Goal: Complete application form

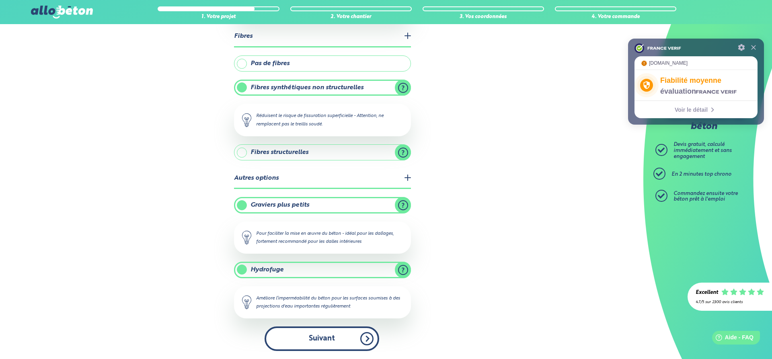
click at [362, 344] on button "Suivant" at bounding box center [321, 338] width 115 height 25
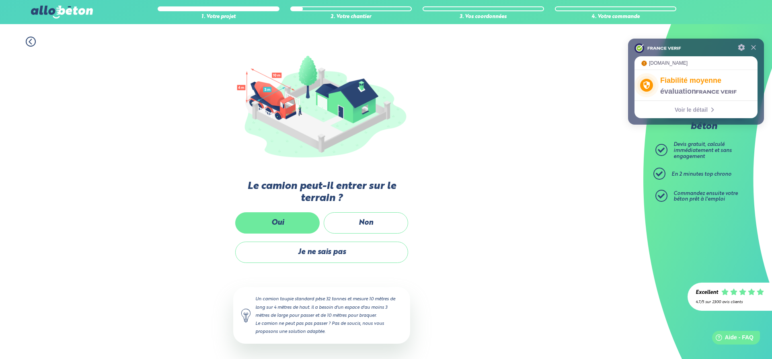
click at [302, 226] on label "Oui" at bounding box center [277, 222] width 84 height 21
click at [0, 0] on input "Oui" at bounding box center [0, 0] width 0 height 0
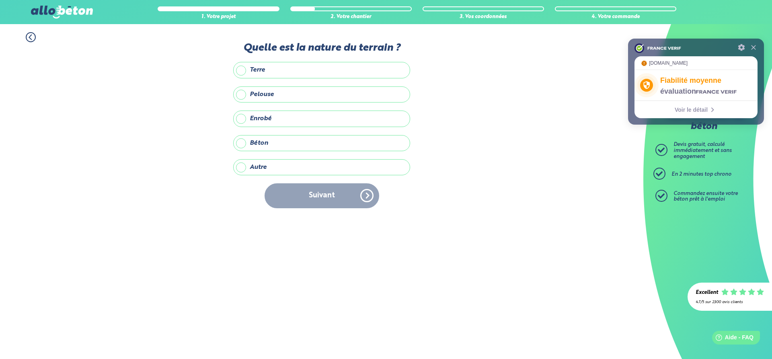
click at [252, 70] on label "Terre" at bounding box center [321, 70] width 177 height 16
click at [0, 0] on input "Terre" at bounding box center [0, 0] width 0 height 0
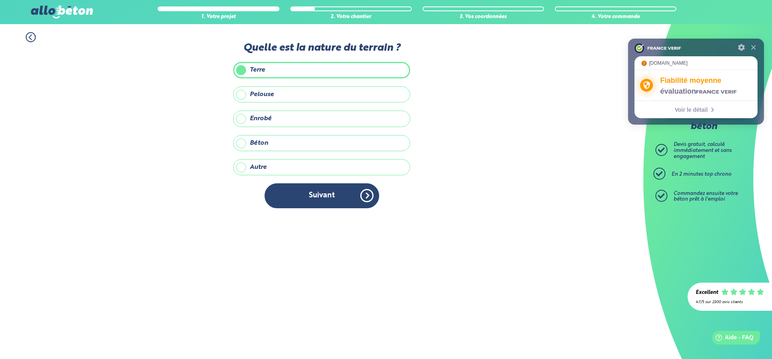
click at [255, 169] on label "Autre" at bounding box center [321, 167] width 177 height 16
click at [0, 0] on input "Autre" at bounding box center [0, 0] width 0 height 0
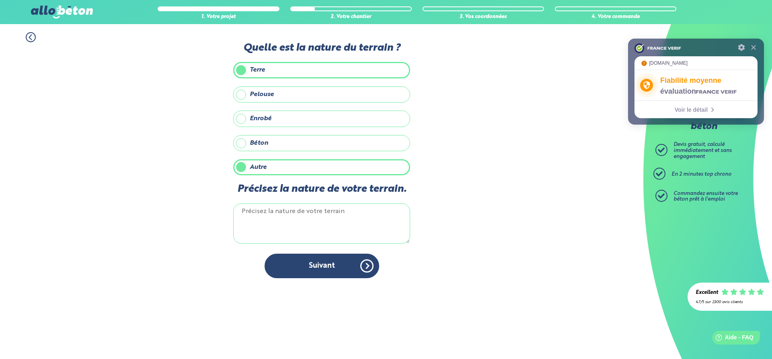
click at [267, 215] on textarea "Précisez la nature de votre terrain." at bounding box center [321, 223] width 177 height 40
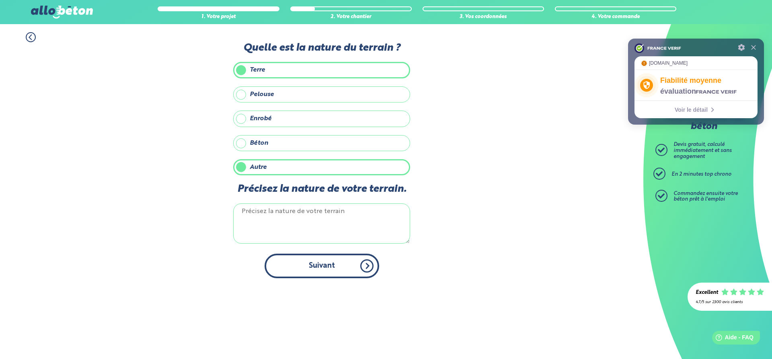
click at [316, 263] on button "Suivant" at bounding box center [321, 266] width 115 height 25
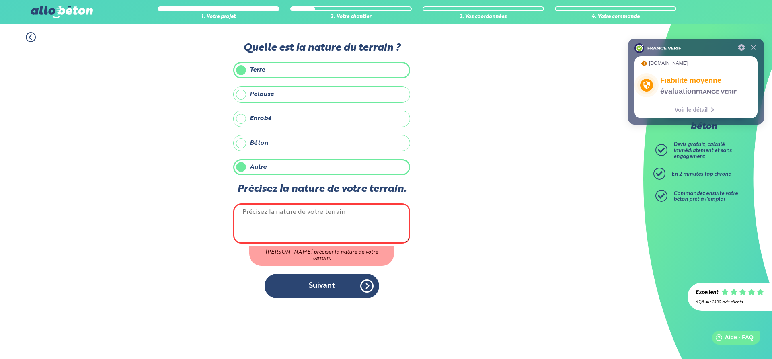
click at [315, 220] on textarea "Précisez la nature de votre terrain." at bounding box center [321, 223] width 177 height 40
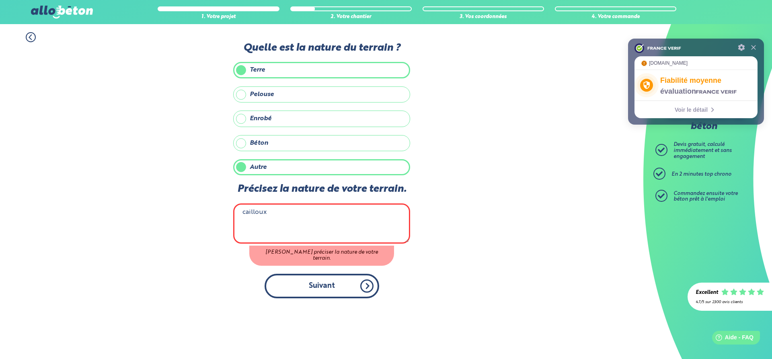
type textarea "cailloux"
click at [318, 283] on div "Quelle est la nature du terrain ? Terre Pelouse Enrobé Béton Autre Précisez la …" at bounding box center [321, 174] width 177 height 264
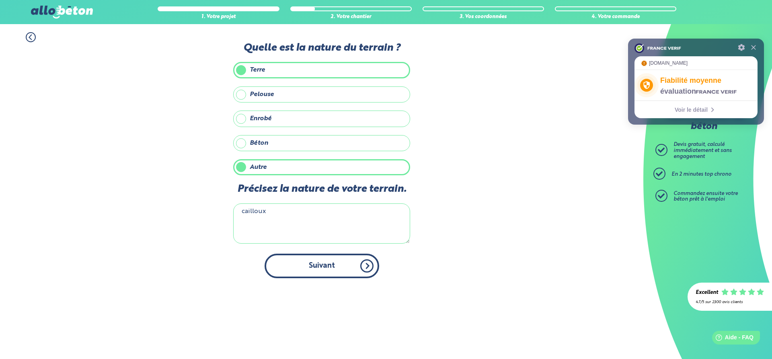
click at [342, 264] on button "Suivant" at bounding box center [321, 266] width 115 height 25
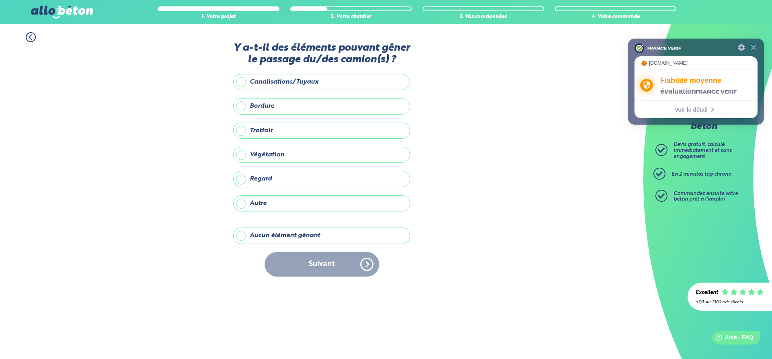
click at [260, 231] on label "Aucun élément gênant" at bounding box center [321, 235] width 177 height 16
click at [0, 0] on input "Aucun élément gênant" at bounding box center [0, 0] width 0 height 0
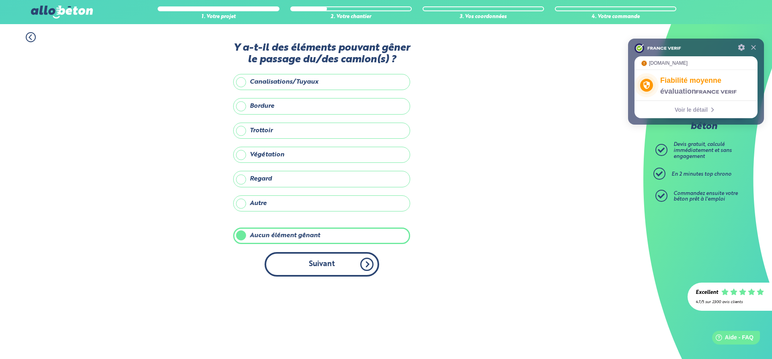
click at [320, 262] on button "Suivant" at bounding box center [321, 264] width 115 height 25
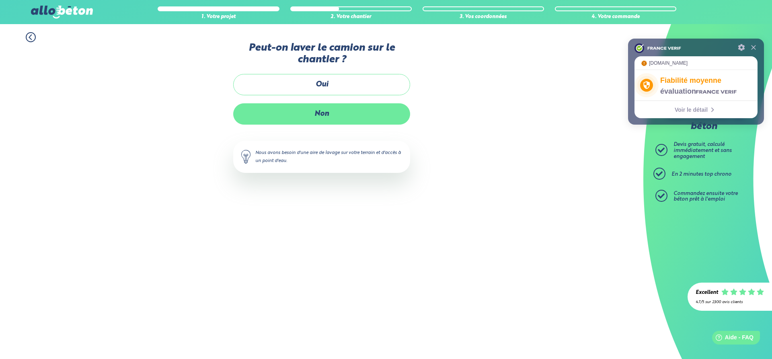
click at [318, 109] on label "Non" at bounding box center [321, 113] width 177 height 21
click at [0, 0] on input "Non" at bounding box center [0, 0] width 0 height 0
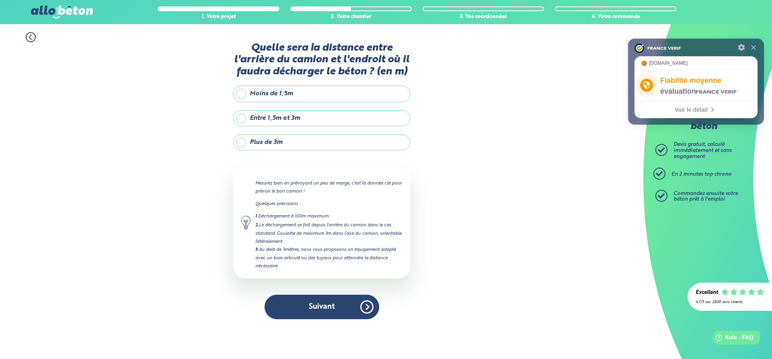
click at [270, 141] on label "Plus de 3m" at bounding box center [321, 142] width 177 height 16
click at [0, 0] on input "Plus de 3m" at bounding box center [0, 0] width 0 height 0
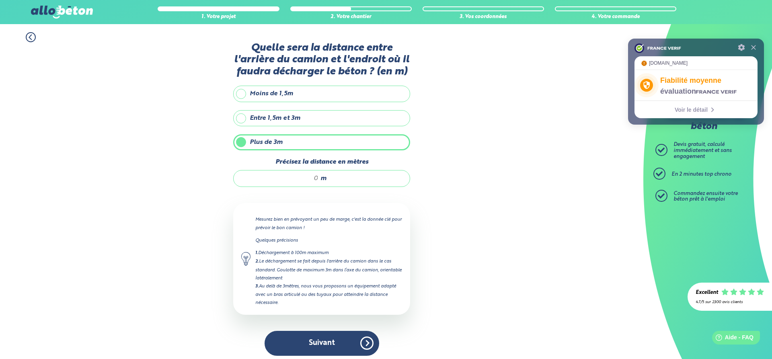
click at [274, 94] on label "Moins de 1,5m" at bounding box center [321, 94] width 177 height 16
click at [0, 0] on input "Moins de 1,5m" at bounding box center [0, 0] width 0 height 0
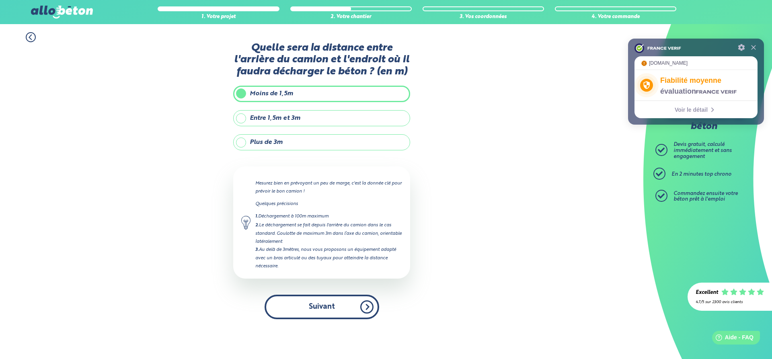
click at [331, 302] on button "Suivant" at bounding box center [321, 307] width 115 height 25
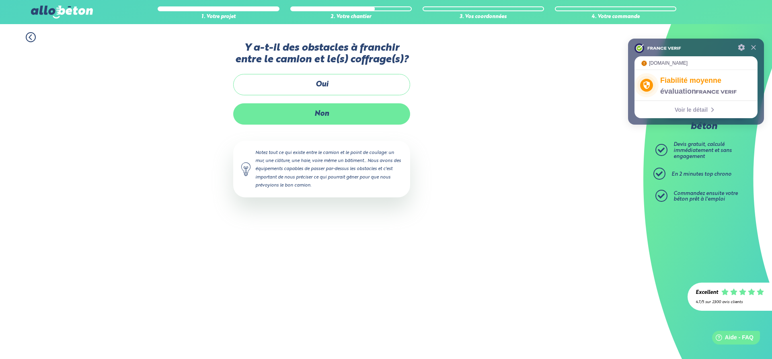
click at [329, 115] on label "Non" at bounding box center [321, 113] width 177 height 21
click at [0, 0] on input "Non" at bounding box center [0, 0] width 0 height 0
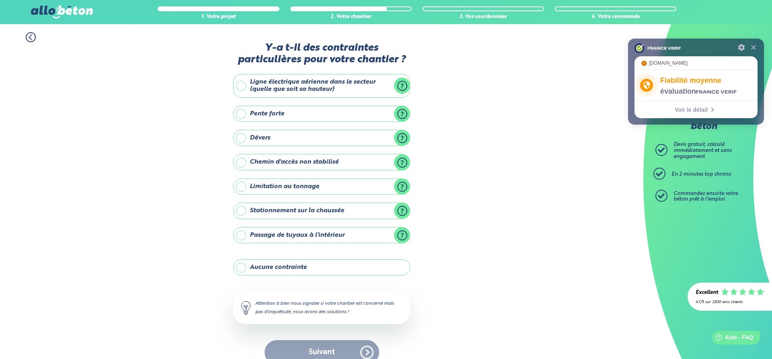
click at [282, 270] on label "Aucune contrainte" at bounding box center [321, 267] width 177 height 16
click at [243, 268] on label "Aucune contrainte" at bounding box center [321, 267] width 177 height 16
click at [0, 0] on input "Aucune contrainte" at bounding box center [0, 0] width 0 height 0
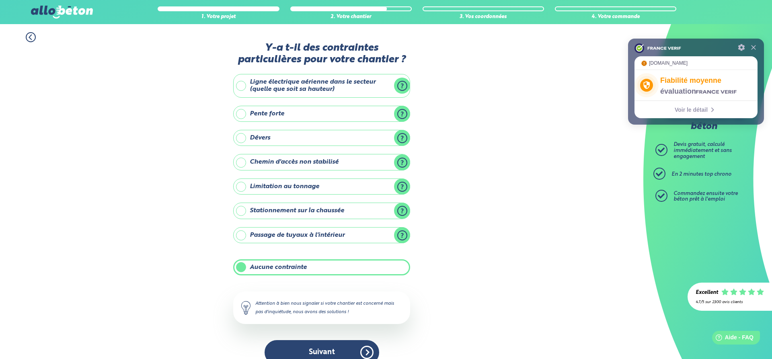
scroll to position [14, 0]
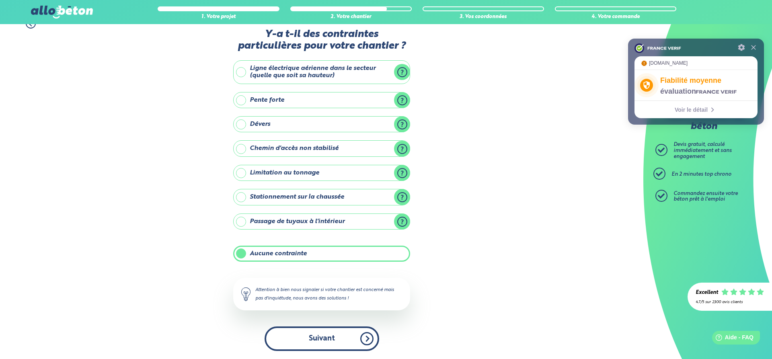
click at [338, 346] on button "Suivant" at bounding box center [321, 338] width 115 height 25
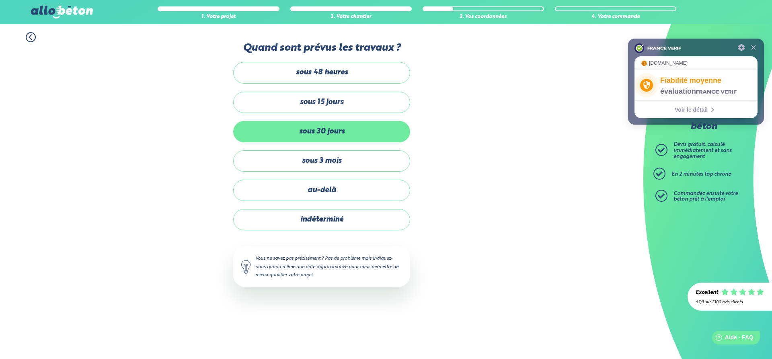
click at [311, 131] on label "sous 30 jours" at bounding box center [321, 131] width 177 height 21
click at [0, 0] on input "sous 30 jours" at bounding box center [0, 0] width 0 height 0
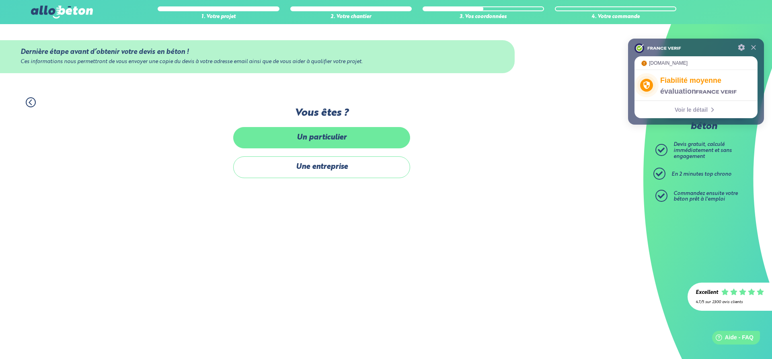
click at [317, 137] on label "Un particulier" at bounding box center [321, 137] width 177 height 21
click at [0, 0] on input "Un particulier" at bounding box center [0, 0] width 0 height 0
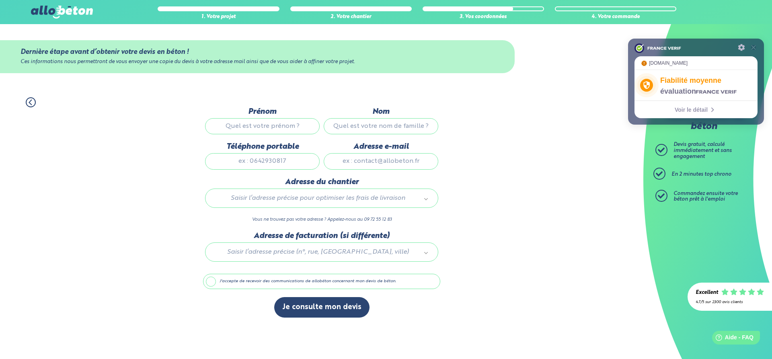
click at [755, 48] on button at bounding box center [753, 47] width 8 height 8
